Goal: Task Accomplishment & Management: Manage account settings

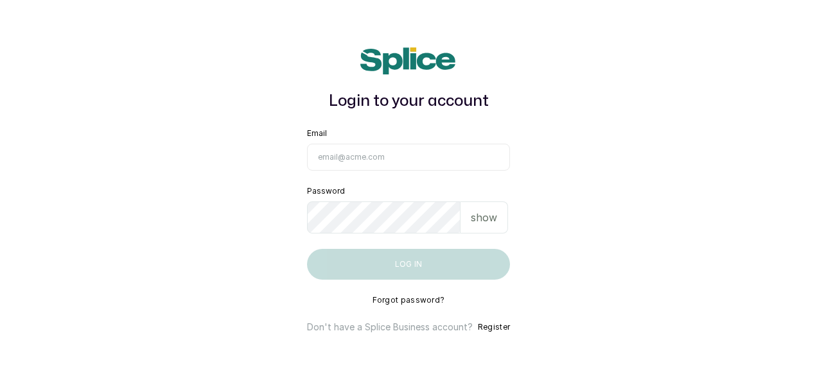
type input "[EMAIL_ADDRESS][DOMAIN_NAME]"
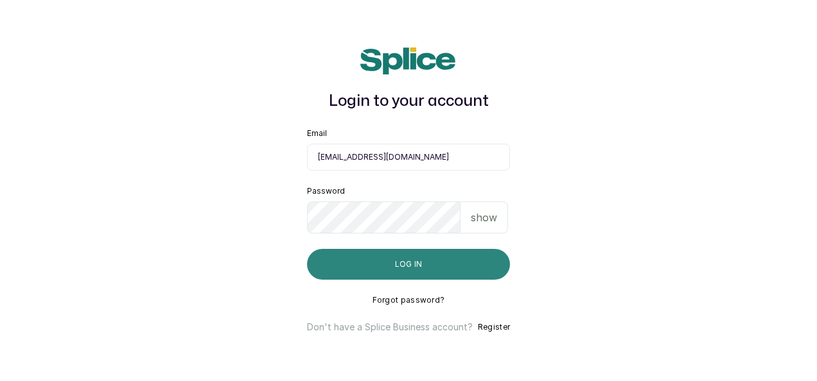
click at [372, 263] on button "Log in" at bounding box center [408, 264] width 203 height 31
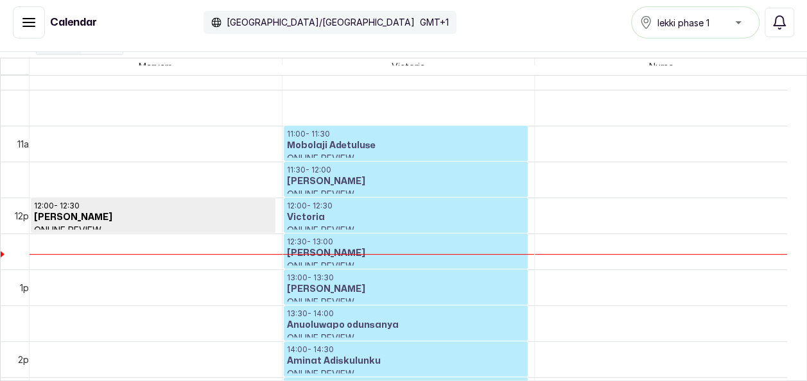
click at [485, 129] on p "11:00 - 11:30" at bounding box center [406, 134] width 238 height 10
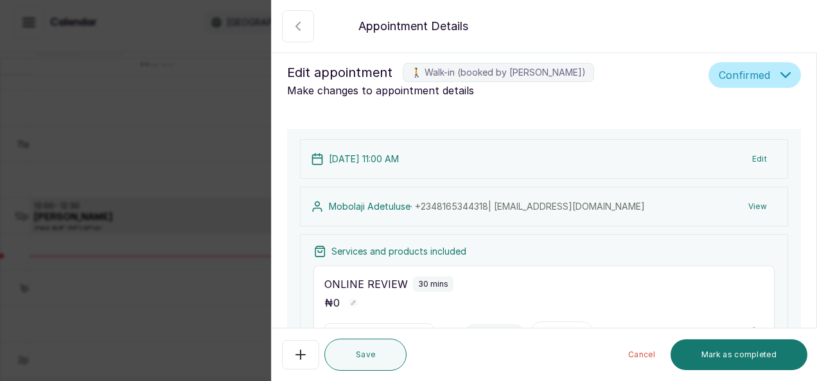
click at [232, 197] on div "Back Appointment Details Edit appointment 🚶 Walk-in (booked by Maryam Olawoyin)…" at bounding box center [408, 190] width 817 height 381
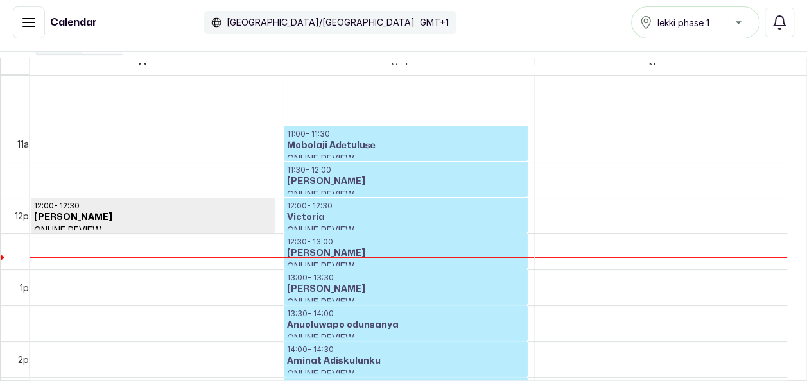
click at [474, 175] on h3 "Ayomide Oshileye" at bounding box center [406, 181] width 238 height 13
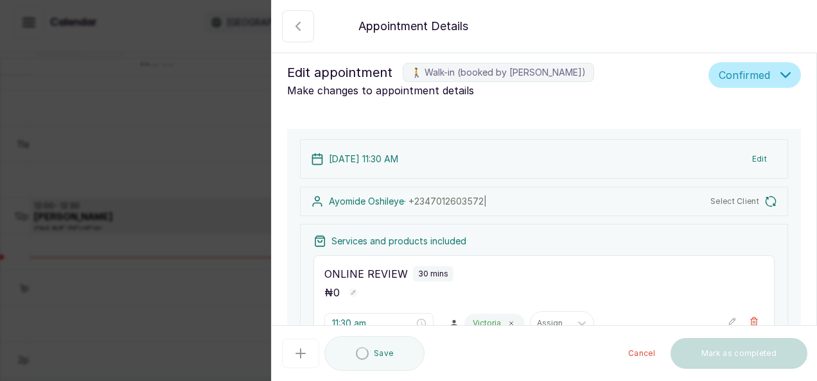
type input "11:30 am"
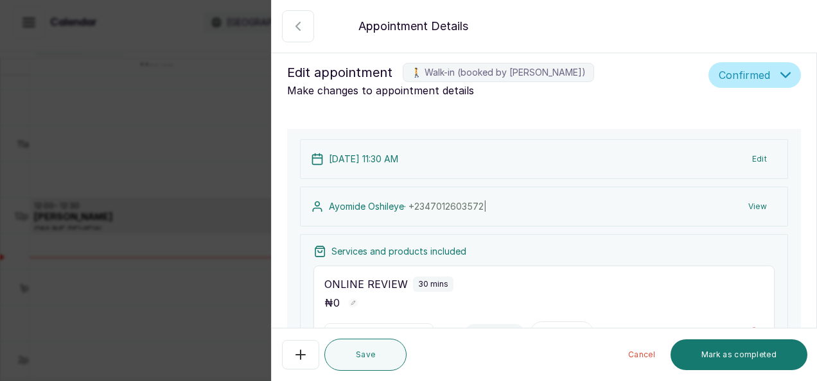
click at [465, 207] on span "+234 7012603572 |" at bounding box center [447, 206] width 78 height 11
copy span "234 7012603572"
click at [205, 294] on div "Back Appointment Details Edit appointment 🚶 Walk-in (booked by Maryam Olawoyin)…" at bounding box center [408, 190] width 817 height 381
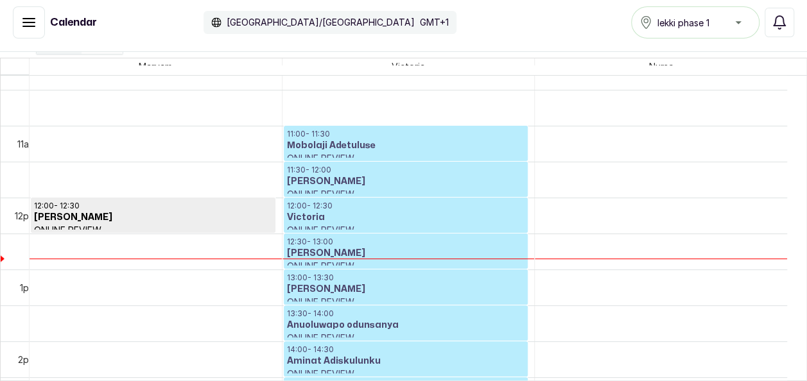
click at [355, 218] on h3 "Victoria" at bounding box center [406, 217] width 238 height 13
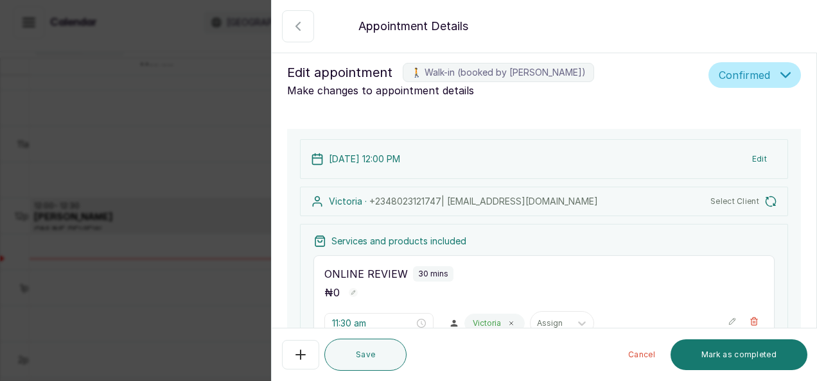
type input "12:00 pm"
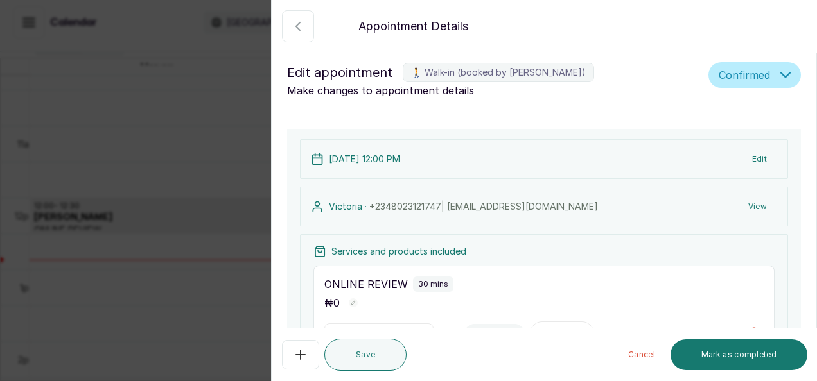
click at [123, 304] on div "Back Appointment Details Edit appointment 🚶 Walk-in (booked by Maryam Olawoyin)…" at bounding box center [408, 190] width 817 height 381
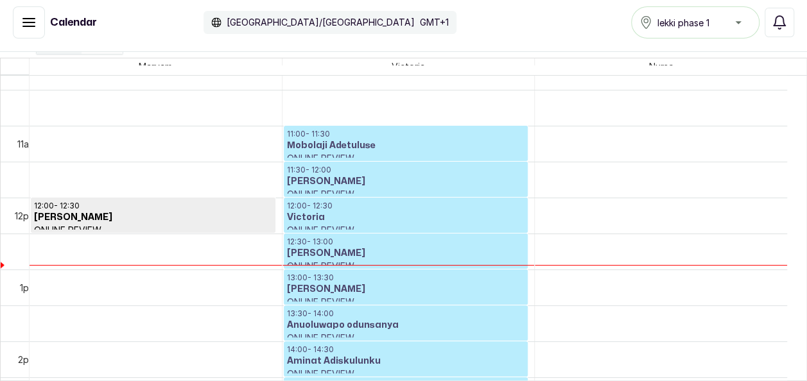
click at [429, 356] on h3 "Aminat Adiskulunku" at bounding box center [406, 361] width 238 height 13
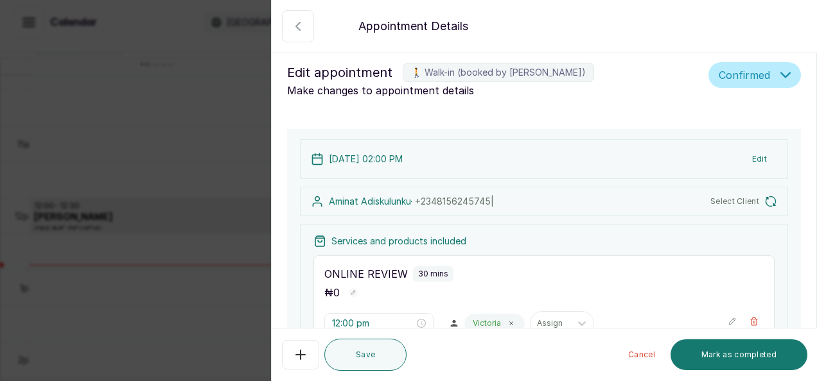
type input "2:00 pm"
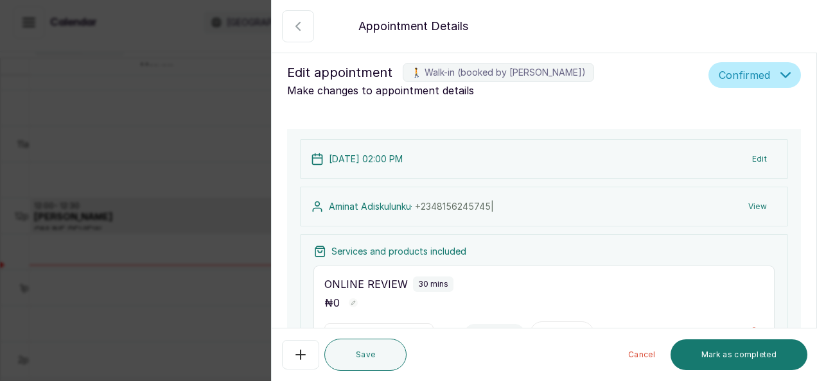
click at [121, 241] on div "Back Appointment Details Edit appointment 🚶 Walk-in (booked by Maryam Olawoyin)…" at bounding box center [408, 190] width 817 height 381
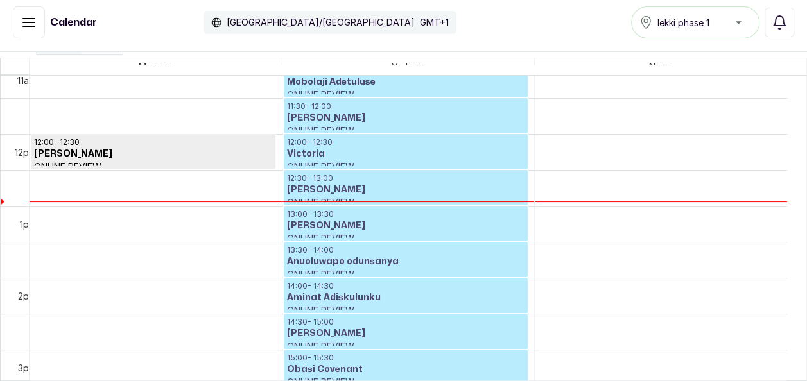
scroll to position [819, 0]
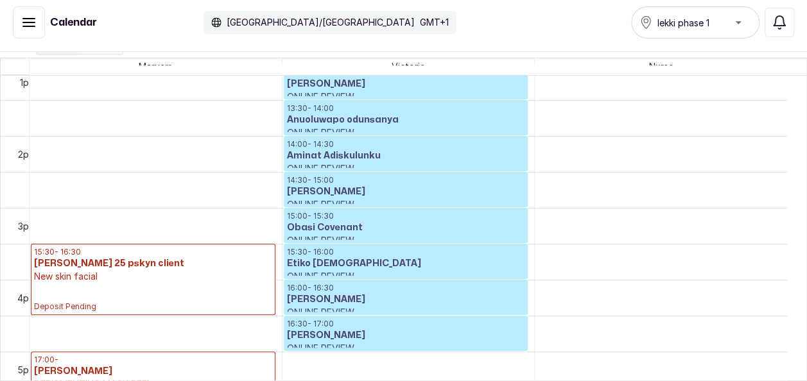
click at [416, 306] on p "ONLINE REVIEW" at bounding box center [406, 312] width 238 height 13
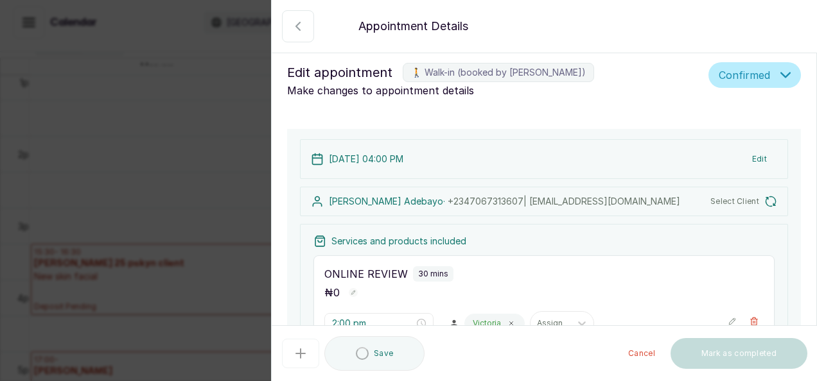
type input "4:00 pm"
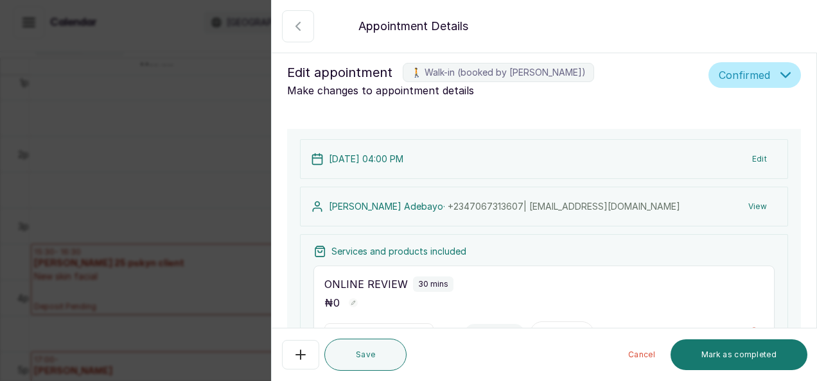
click at [171, 271] on div "Back Appointment Details Edit appointment 🚶 Walk-in (booked by Maryam Olawoyin)…" at bounding box center [408, 190] width 817 height 381
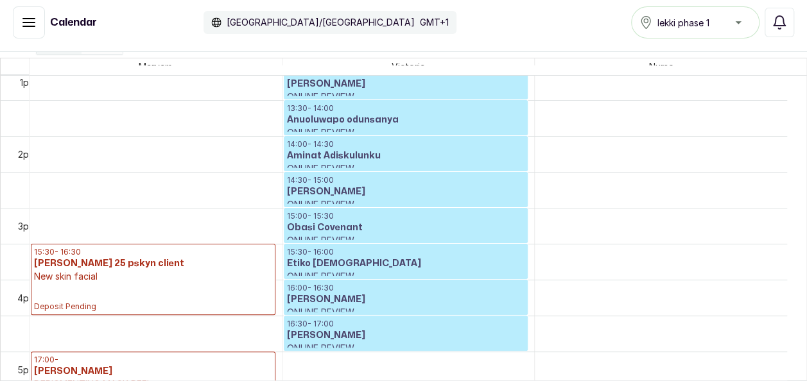
click at [432, 300] on h3 "Olayinka Adebayo" at bounding box center [406, 299] width 238 height 13
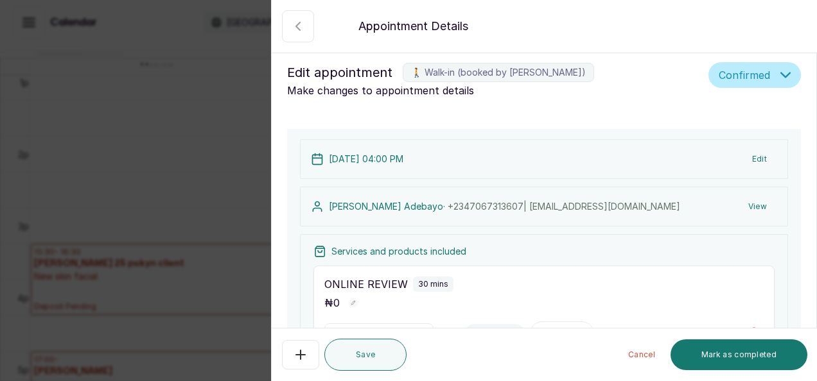
drag, startPoint x: 444, startPoint y: 205, endPoint x: 422, endPoint y: 203, distance: 22.0
click at [447, 203] on span "+234 7067313607 | alioneyink1996@gmail.com" at bounding box center [563, 206] width 232 height 11
click at [447, 204] on span "+234 7067313607 | alioneyink1996@gmail.com" at bounding box center [563, 206] width 232 height 11
click at [447, 211] on span "+234 7067313607 | alioneyink1996@gmail.com" at bounding box center [563, 206] width 232 height 11
drag, startPoint x: 446, startPoint y: 211, endPoint x: 448, endPoint y: 218, distance: 7.5
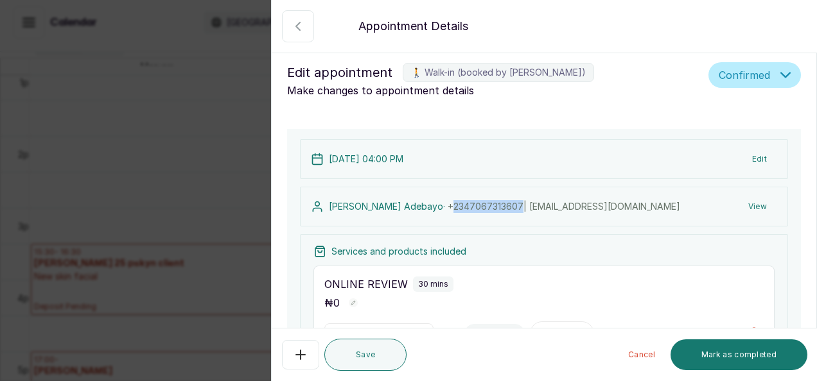
click at [448, 218] on div "Olayinka Adebayo · +234 7067313607 | alioneyink1996@gmail.com View" at bounding box center [544, 207] width 488 height 40
copy span "234 7067313607"
click at [250, 202] on div "Back Appointment Details Edit appointment 🚶 Walk-in (booked by Maryam Olawoyin)…" at bounding box center [408, 190] width 817 height 381
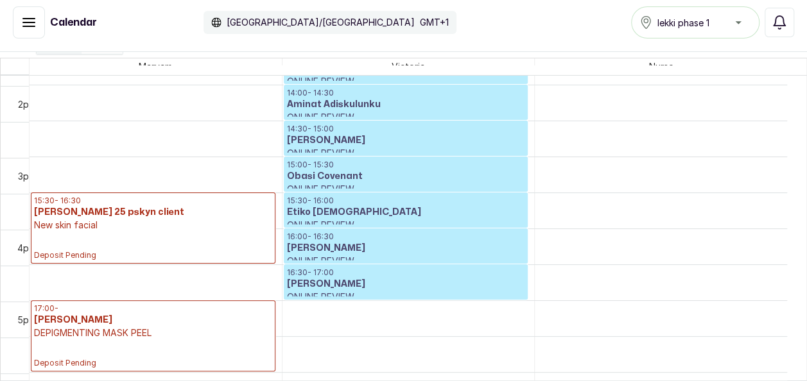
scroll to position [998, 0]
